Goal: Contribute content: Contribute content

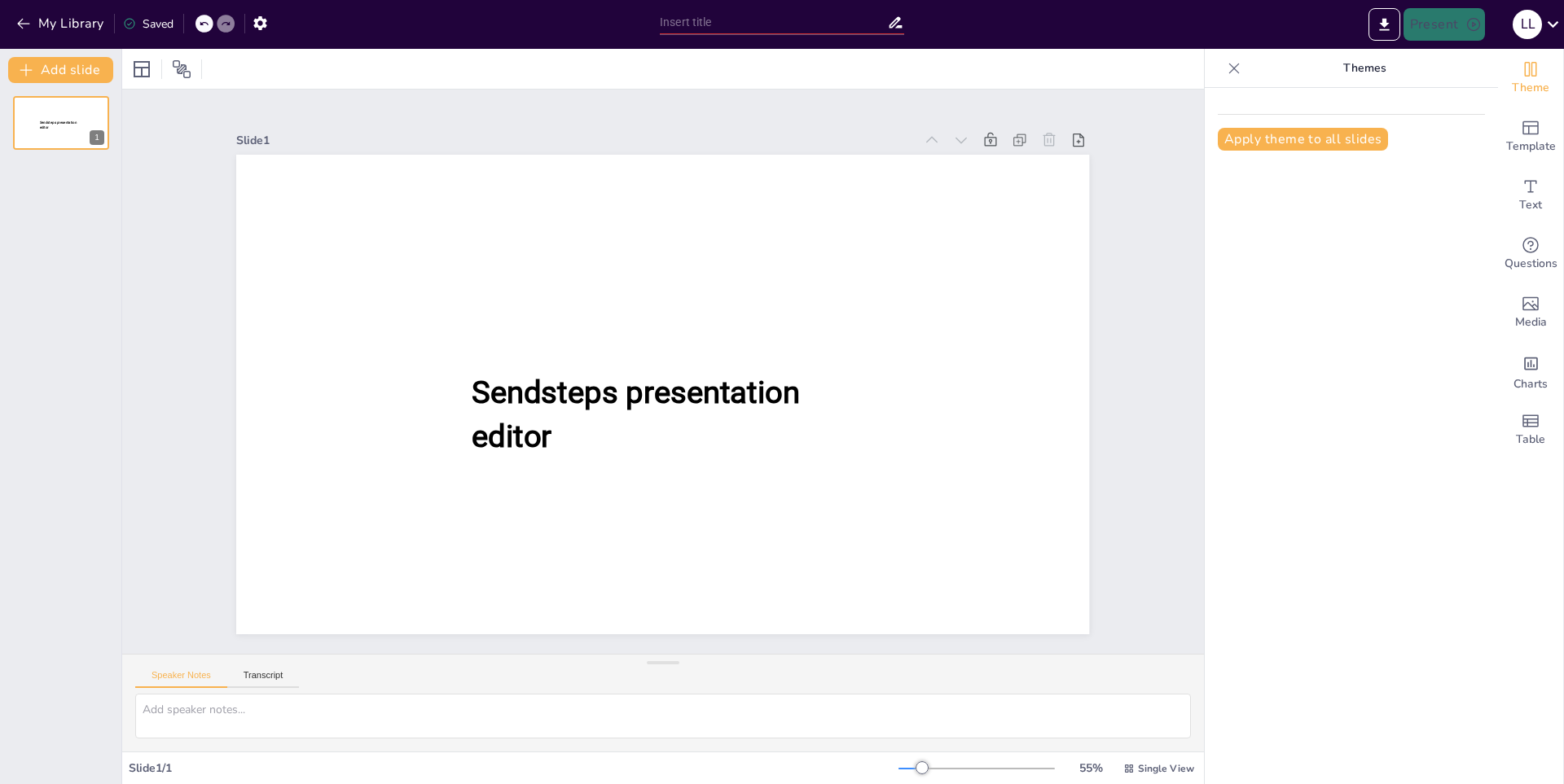
type input "New Sendsteps"
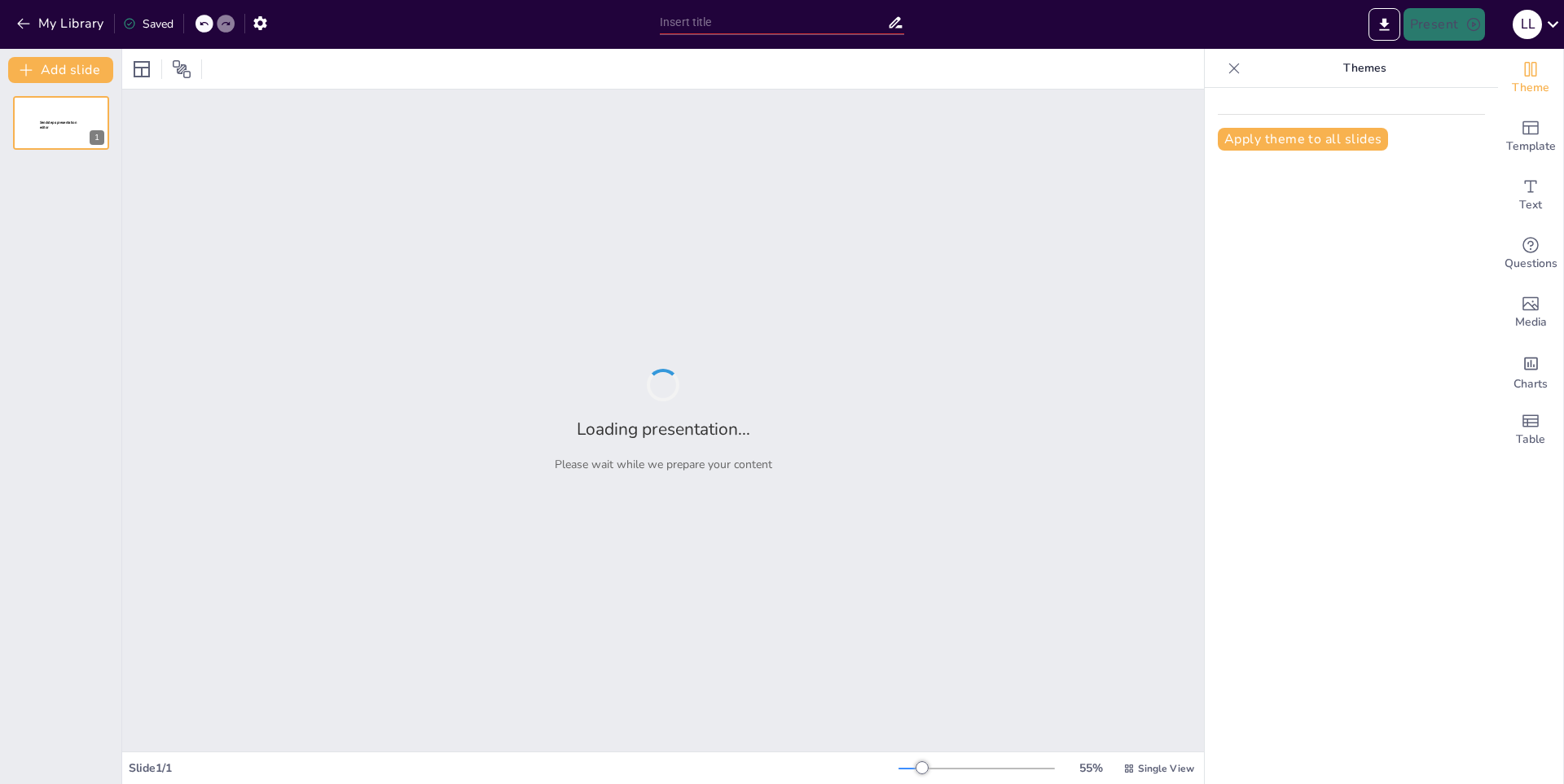
type input "Los Secretos de los Puntos Suspensivos: Más que una Pausa"
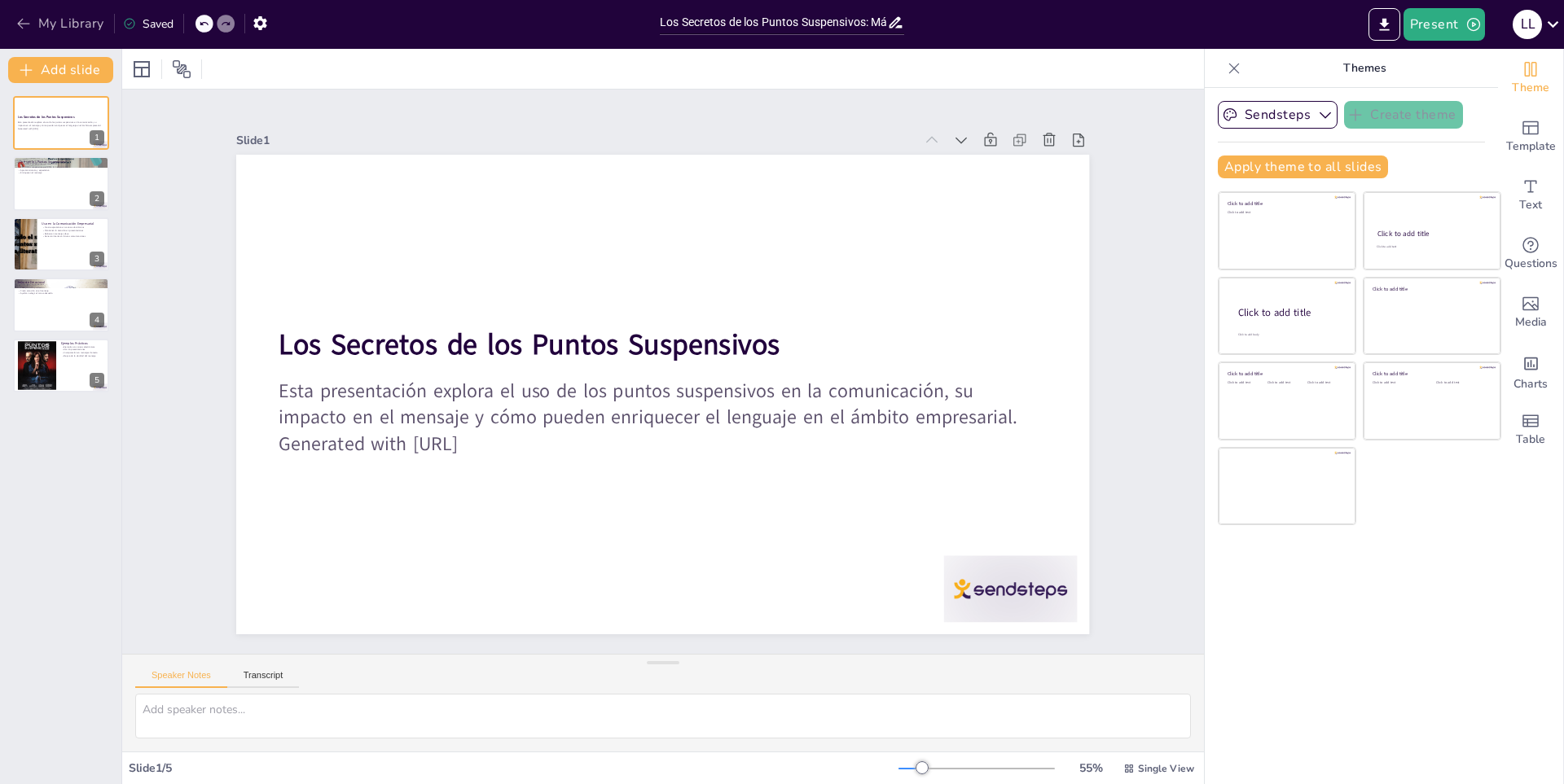
click at [61, 26] on button "My Library" at bounding box center [61, 23] width 99 height 26
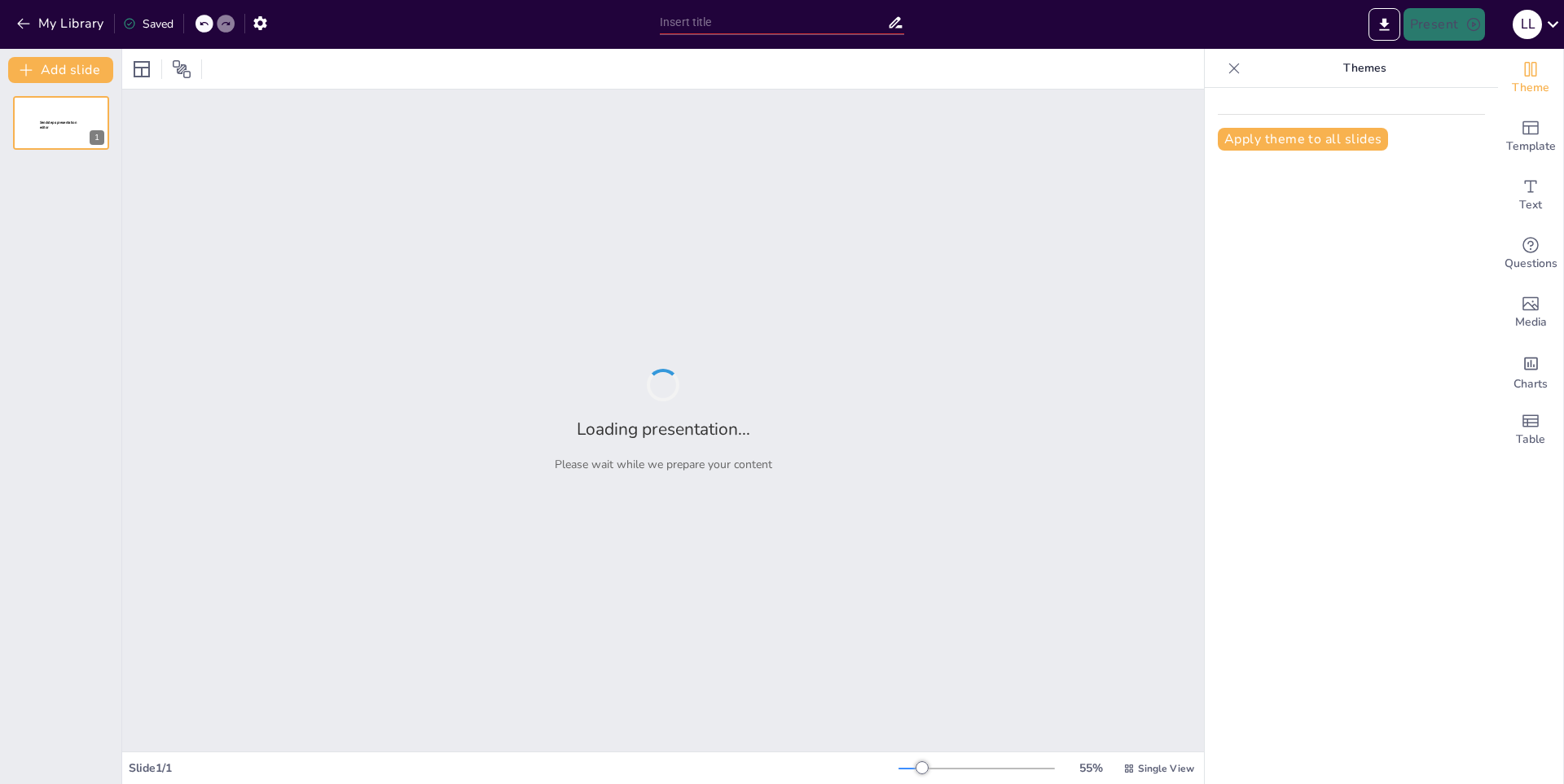
type input "Puntos Suspensivos: El Arte de Dejar a la Imaginación Volar"
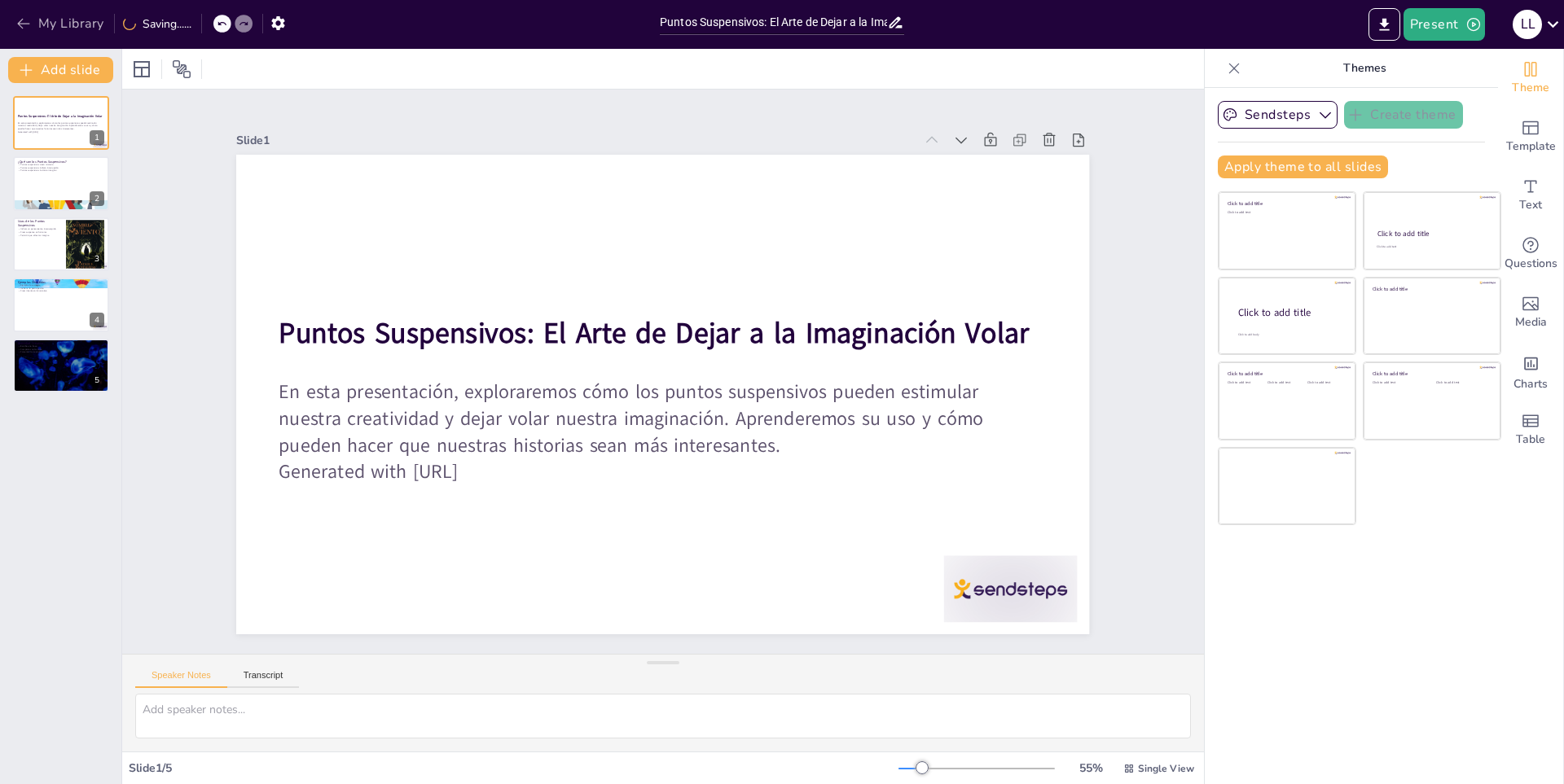
click at [48, 13] on button "My Library" at bounding box center [61, 23] width 99 height 26
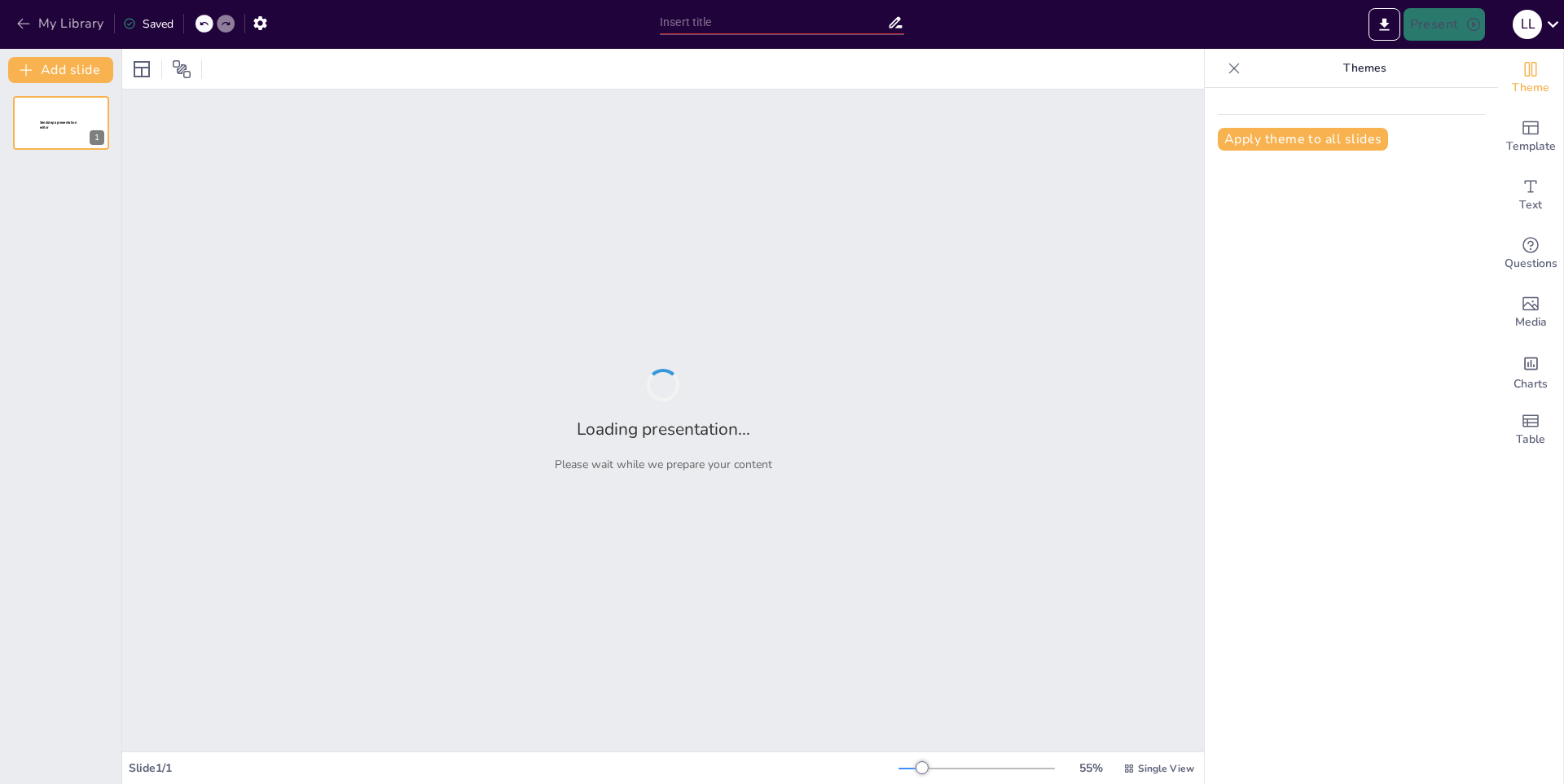
type input "Análisis Lingüístico del [DEMOGRAPHIC_DATA] 'er' en el Idioma Español"
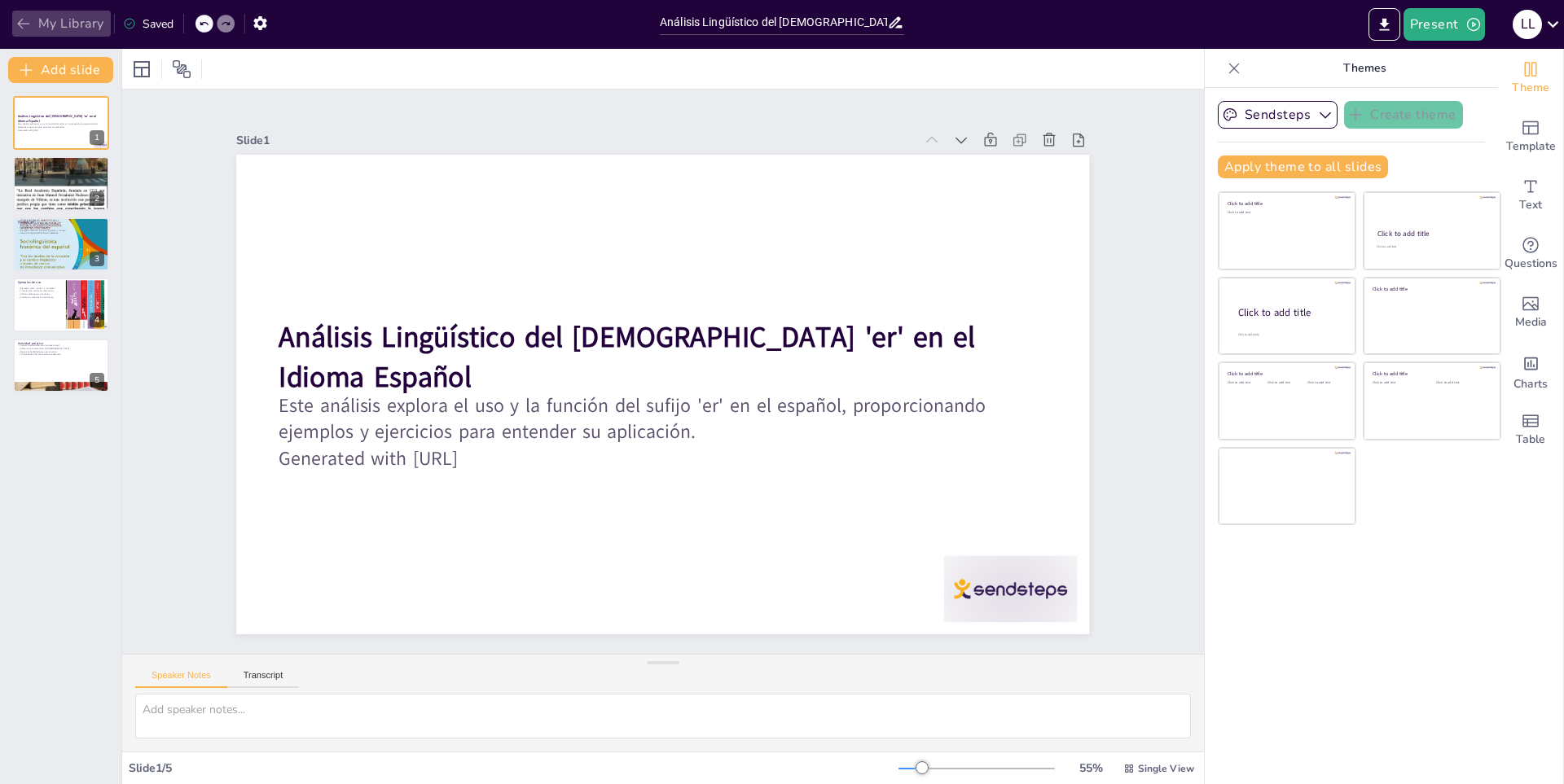
click at [61, 14] on button "My Library" at bounding box center [61, 23] width 99 height 26
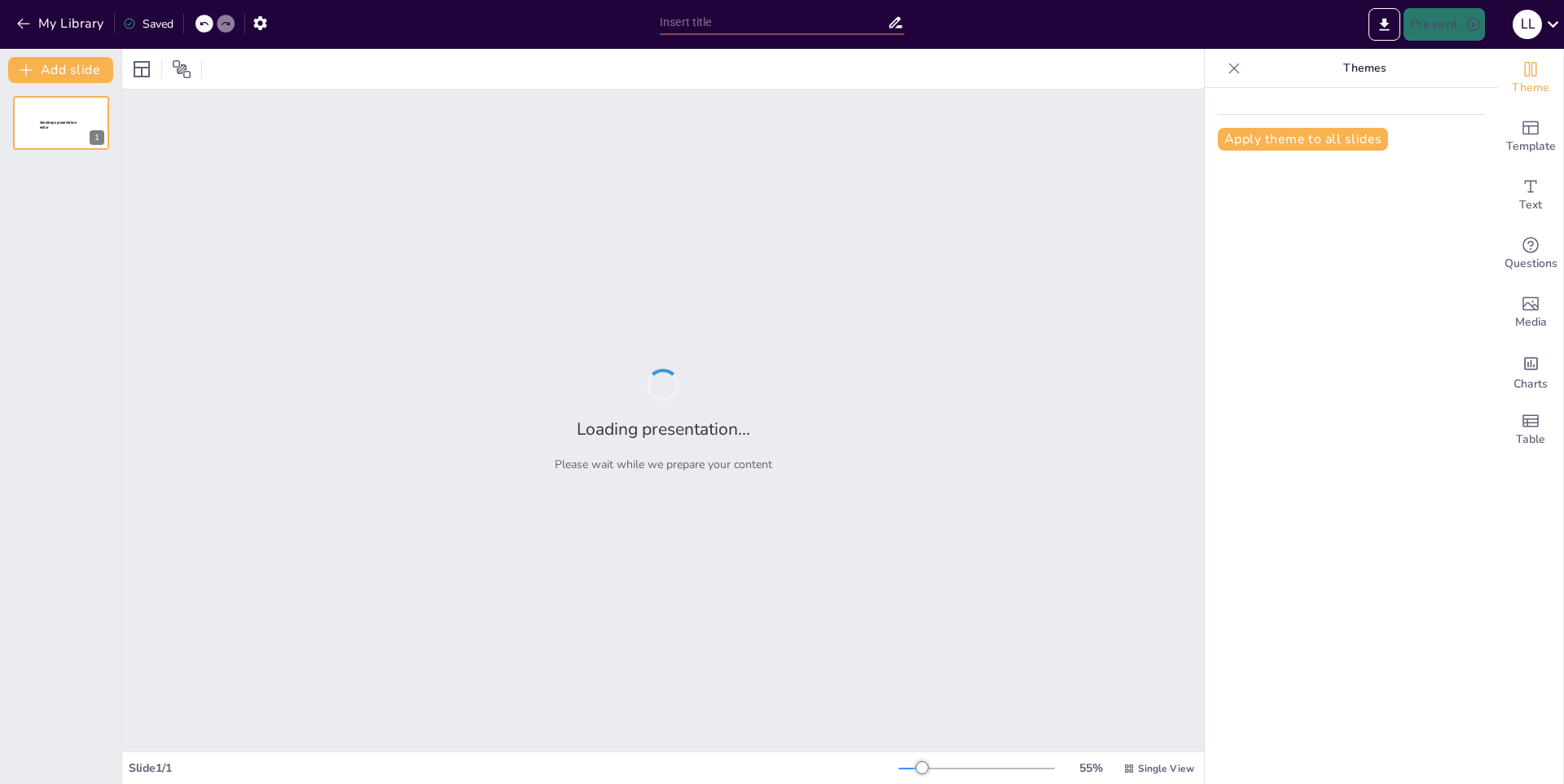
type input "Impacto de GTT en la Industria Actual"
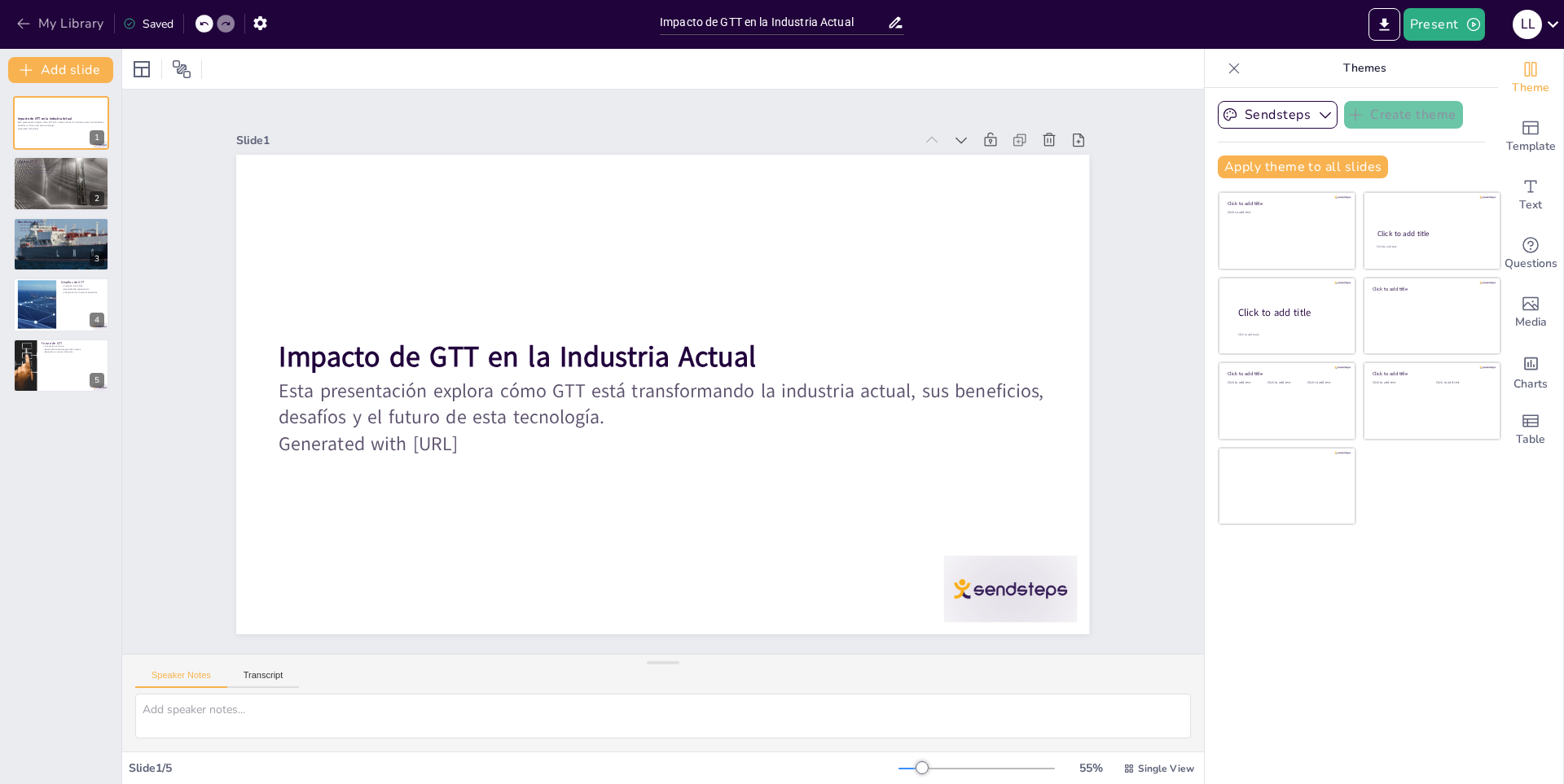
click at [21, 23] on icon "button" at bounding box center [23, 23] width 16 height 16
